Goal: Obtain resource: Download file/media

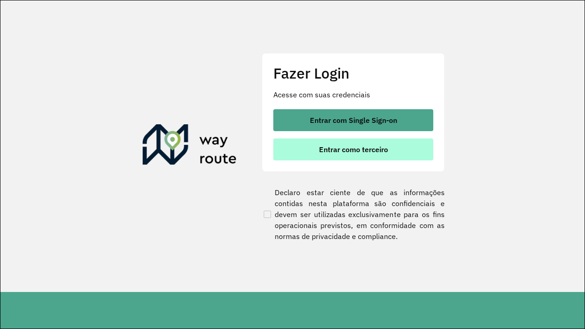
click at [353, 149] on span "Entrar como terceiro" at bounding box center [353, 149] width 69 height 7
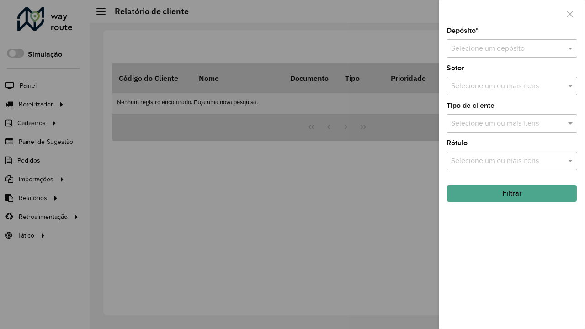
click at [503, 48] on input "text" at bounding box center [502, 48] width 103 height 11
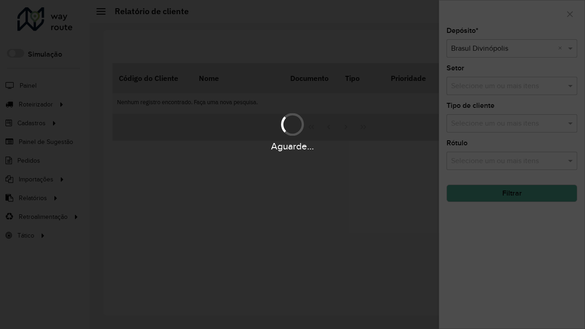
click at [512, 193] on button "Filtrar" at bounding box center [511, 193] width 131 height 17
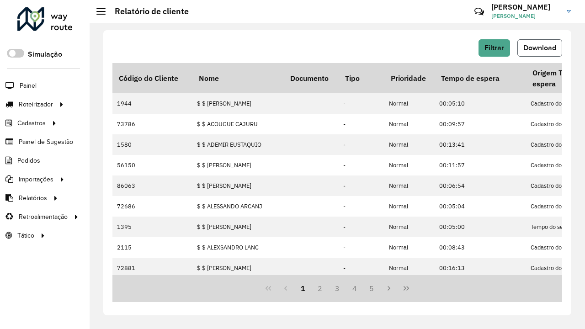
click at [540, 48] on span "Download" at bounding box center [539, 48] width 33 height 8
